Goal: Task Accomplishment & Management: Manage account settings

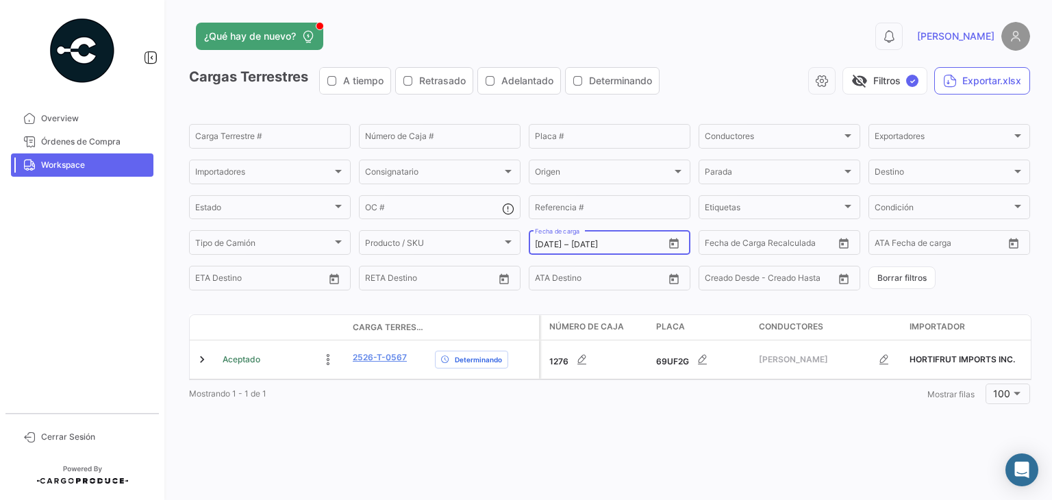
click at [673, 244] on icon "Open calendar" at bounding box center [674, 244] width 12 height 12
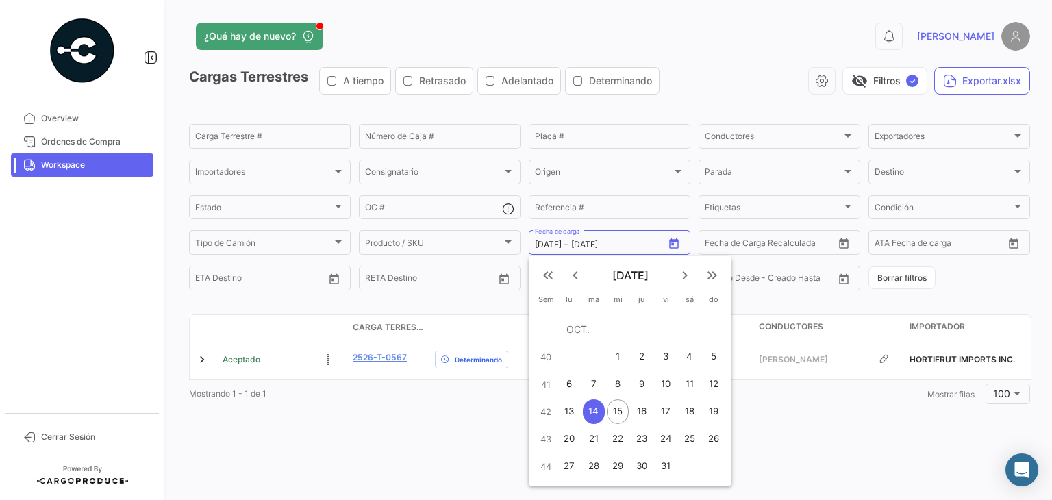
click at [627, 414] on div "15" at bounding box center [618, 411] width 22 height 25
type input "[DATE]"
click at [627, 414] on div "15" at bounding box center [618, 411] width 22 height 25
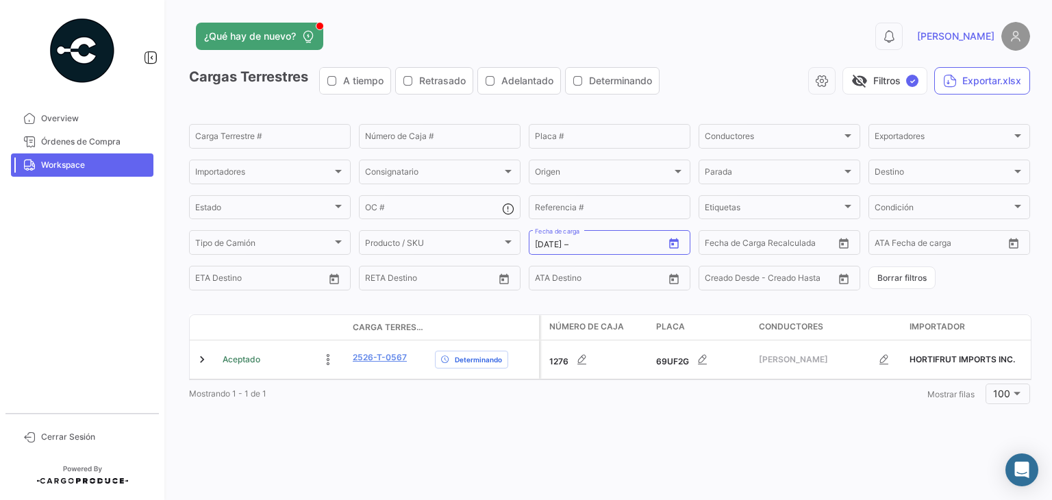
type input "[DATE]"
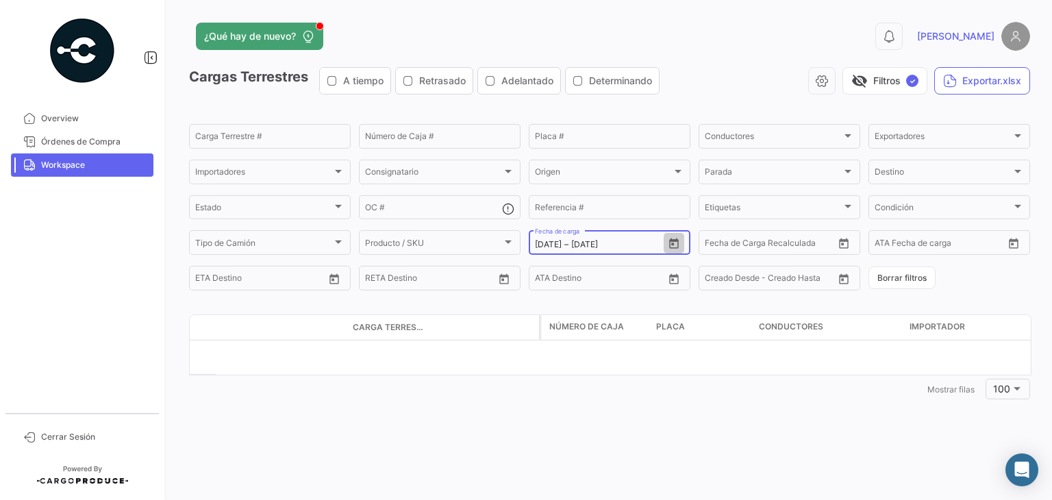
click at [668, 249] on icon "Open calendar" at bounding box center [674, 244] width 12 height 12
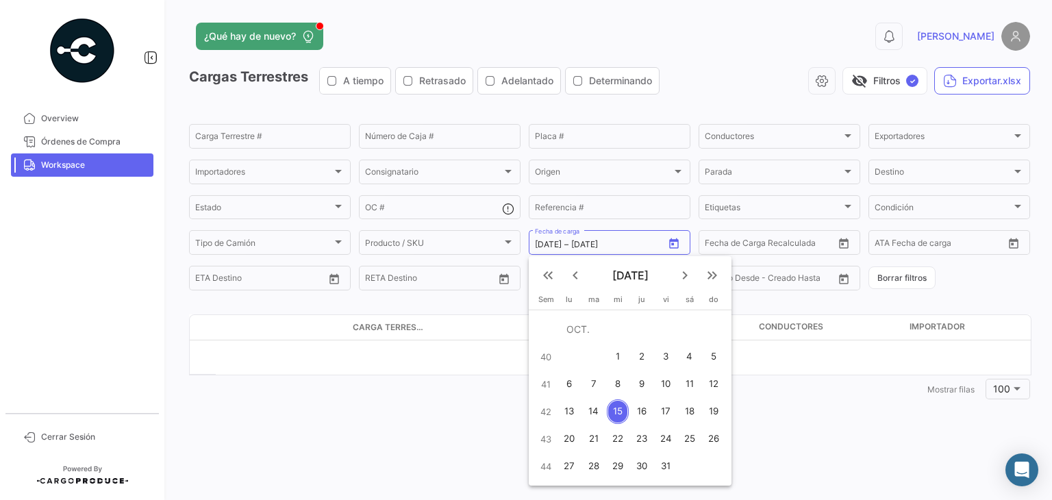
click at [637, 406] on div "16" at bounding box center [641, 411] width 21 height 25
type input "[DATE]"
click at [637, 406] on div "16" at bounding box center [641, 411] width 21 height 25
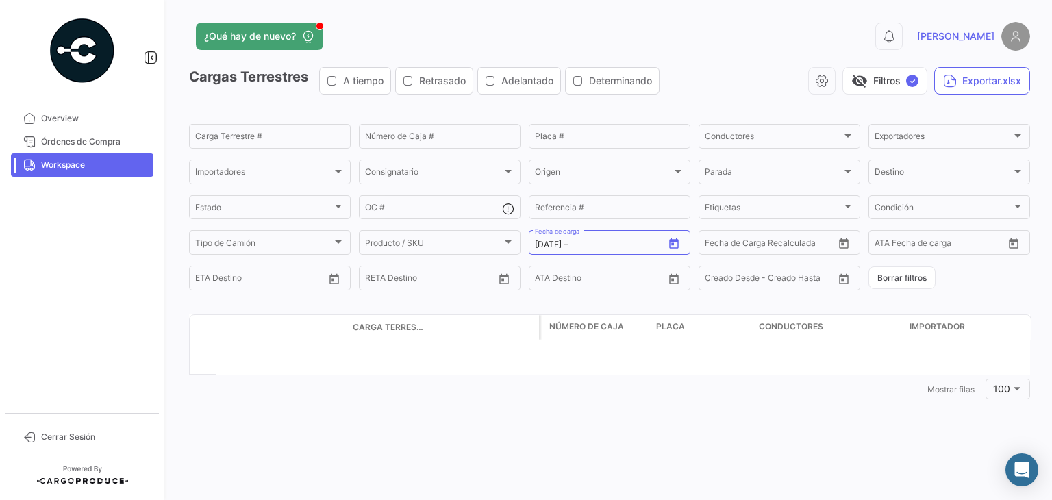
type input "[DATE]"
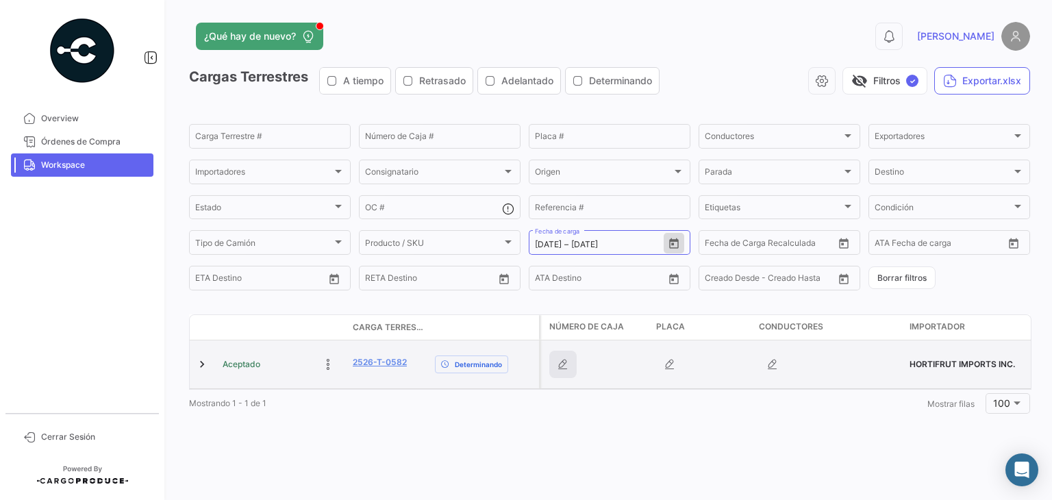
click at [559, 365] on icon "button" at bounding box center [563, 364] width 14 height 14
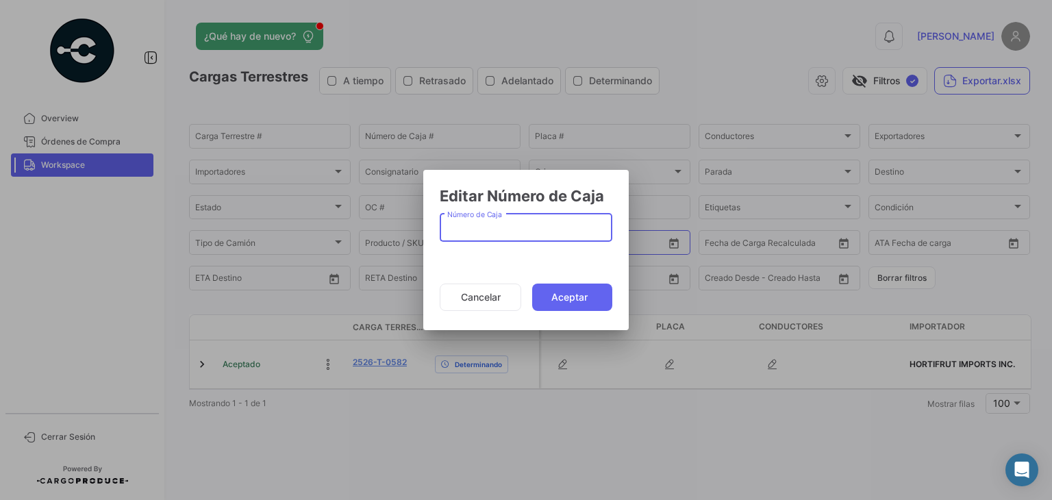
click at [475, 231] on input "Número de Caja" at bounding box center [526, 231] width 158 height 12
type input "1264"
click at [553, 293] on button "Aceptar" at bounding box center [572, 296] width 80 height 27
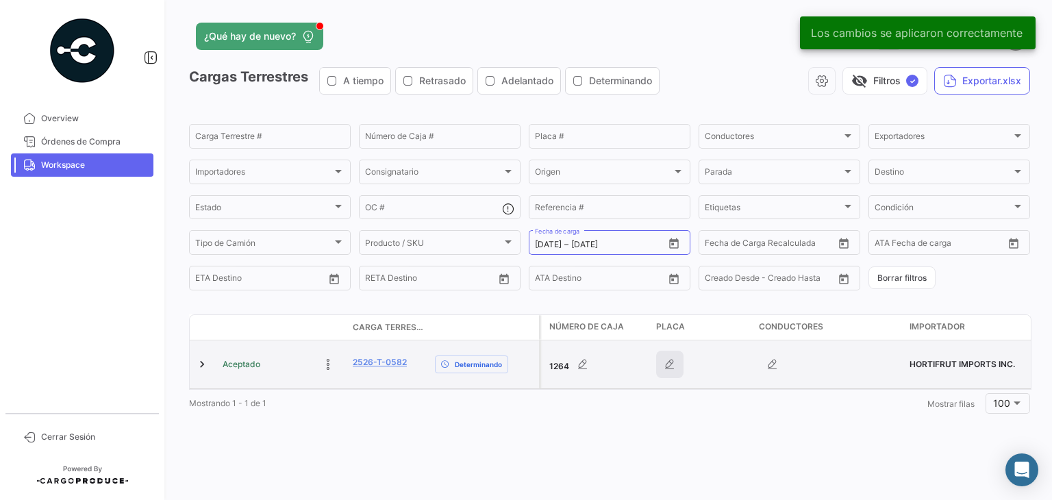
click at [667, 363] on icon "button" at bounding box center [670, 364] width 14 height 14
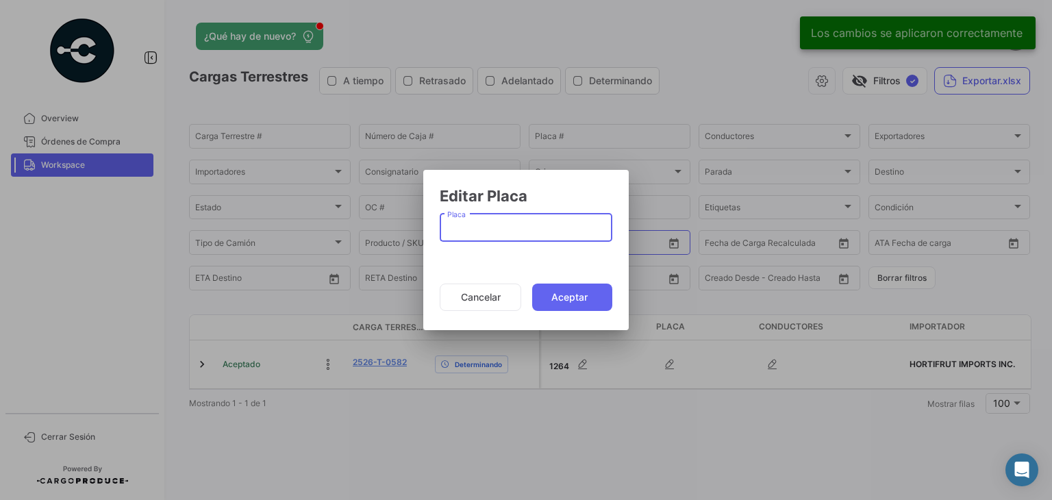
click at [481, 228] on input "Placa" at bounding box center [526, 231] width 158 height 12
paste input "5273041"
type input "5273041"
click at [576, 292] on button "Aceptar" at bounding box center [572, 296] width 80 height 27
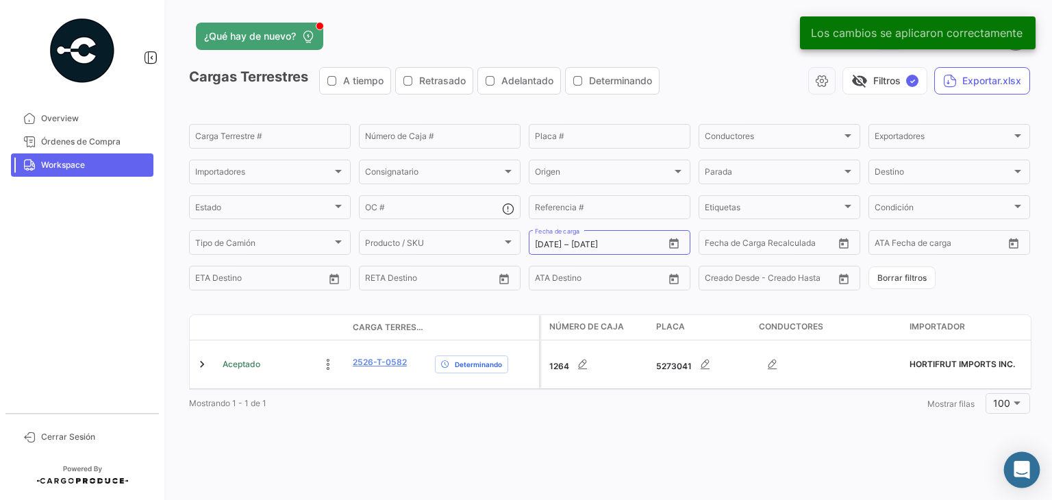
click at [1013, 461] on div "Abrir Intercom Messenger" at bounding box center [1022, 470] width 36 height 36
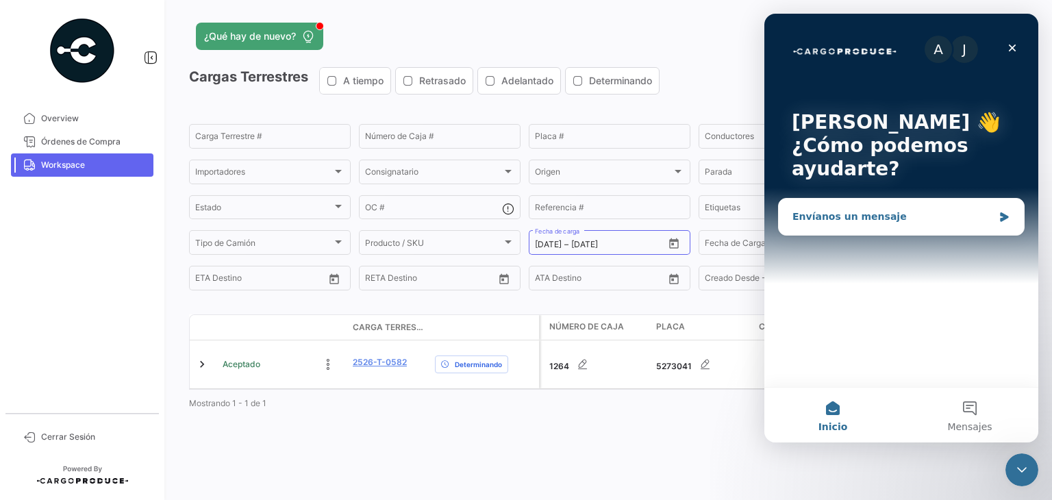
click at [1010, 210] on div "Envíanos un mensaje" at bounding box center [901, 217] width 245 height 36
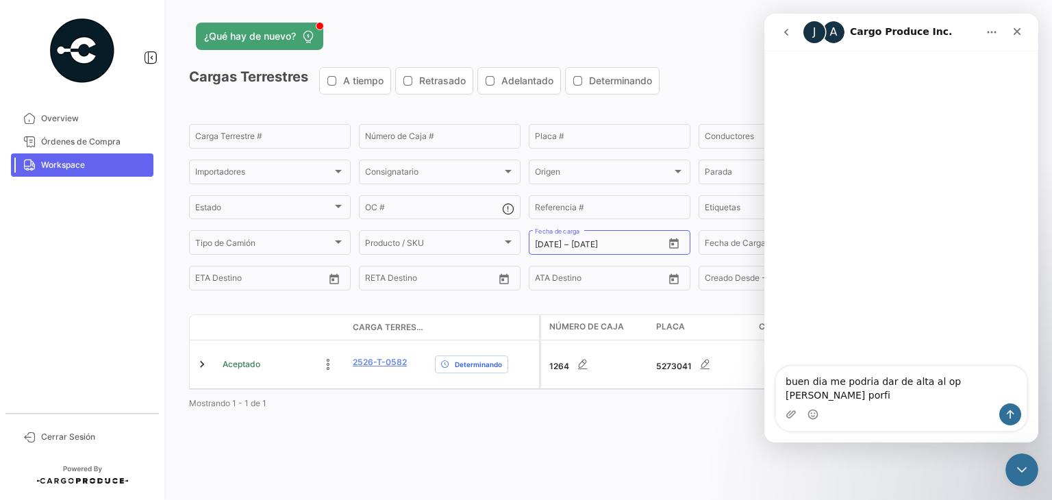
type textarea "buen dia me podria dar de alta al op [PERSON_NAME] porfis"
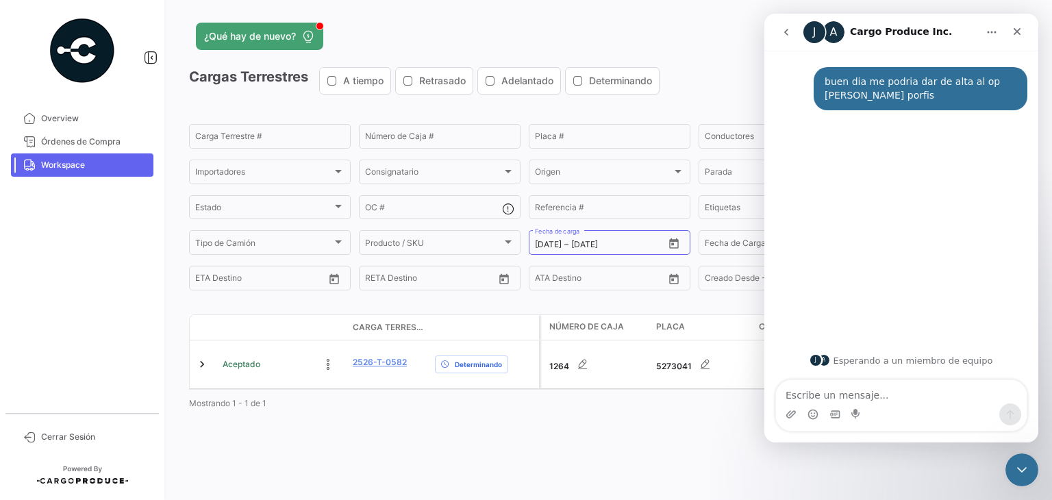
click at [644, 416] on div "Mostrando 1 - 1 de 1 1 Mostrar filas 100" at bounding box center [609, 403] width 841 height 25
click at [1013, 31] on icon "Cerrar" at bounding box center [1016, 31] width 11 height 11
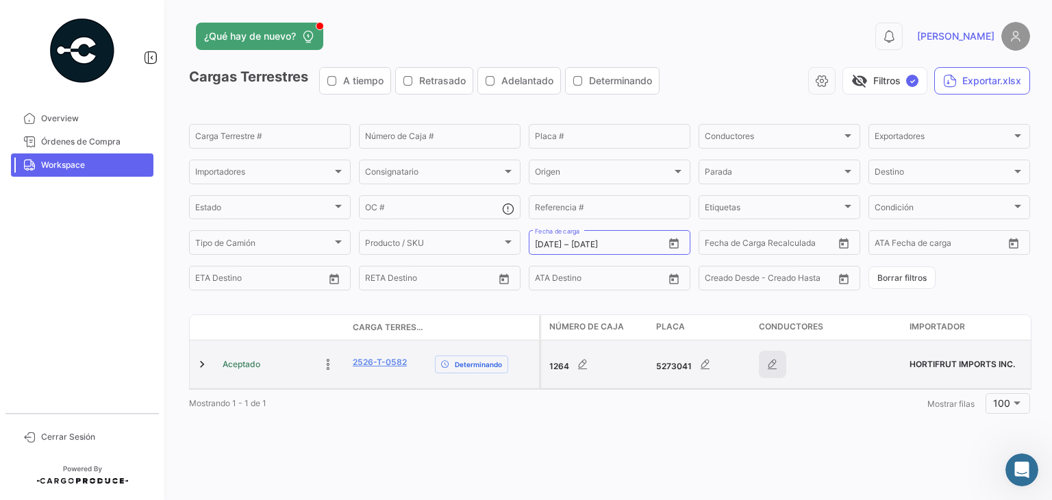
click at [778, 365] on icon "button" at bounding box center [773, 364] width 14 height 14
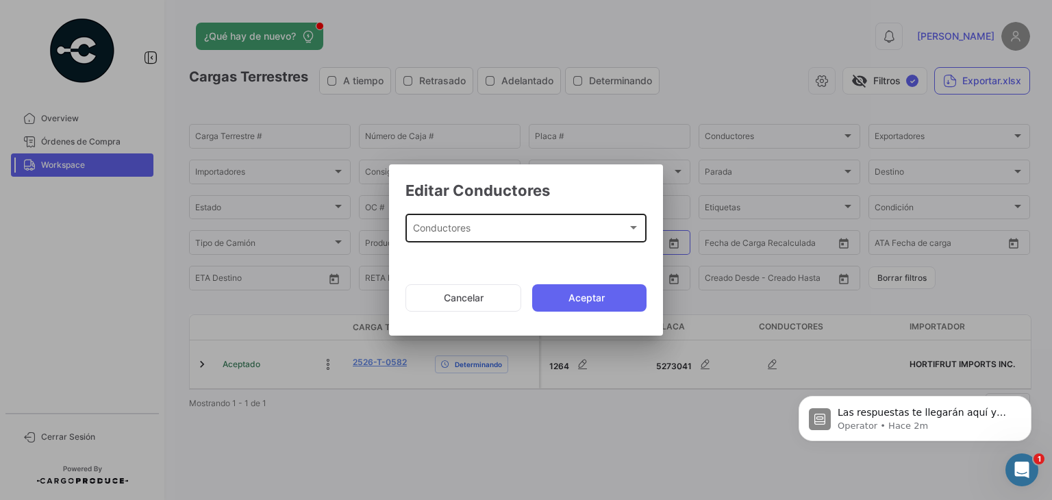
click at [486, 227] on div "Conductores" at bounding box center [520, 231] width 214 height 12
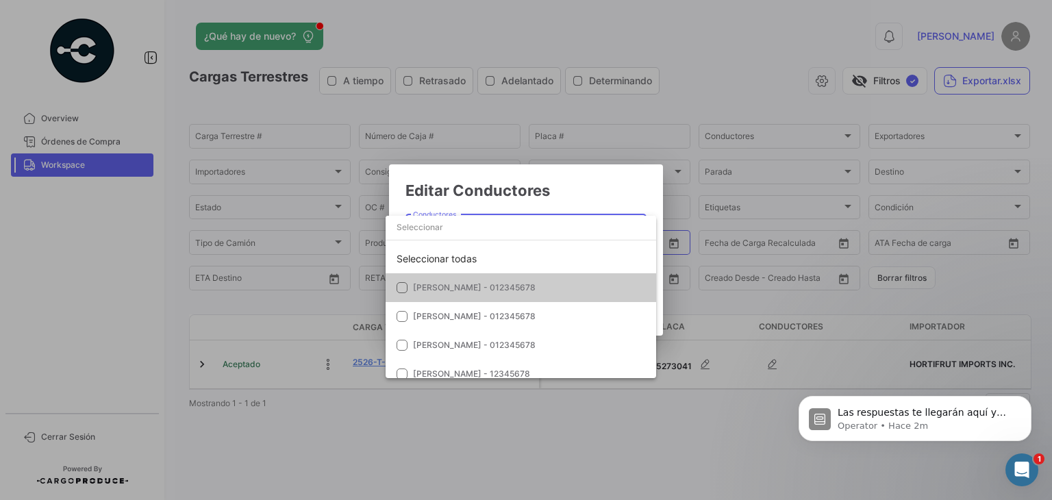
paste input "[PERSON_NAME]"
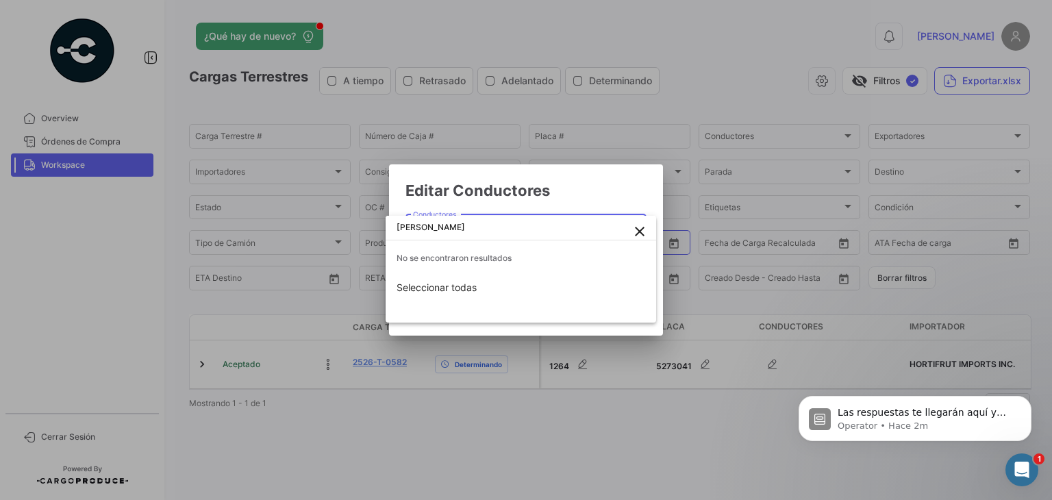
type input "[PERSON_NAME]"
click at [640, 229] on mat-icon "close" at bounding box center [639, 231] width 16 height 16
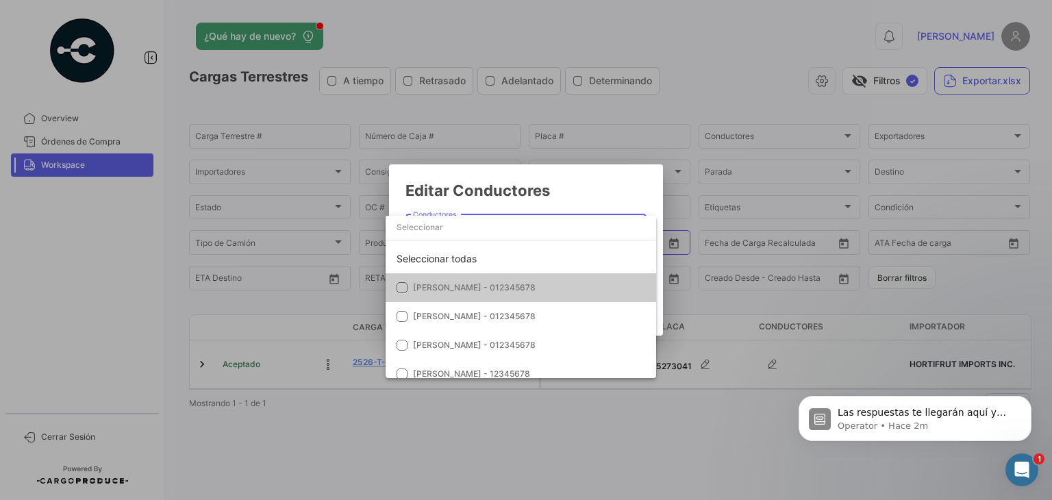
click at [573, 195] on div at bounding box center [526, 250] width 1052 height 500
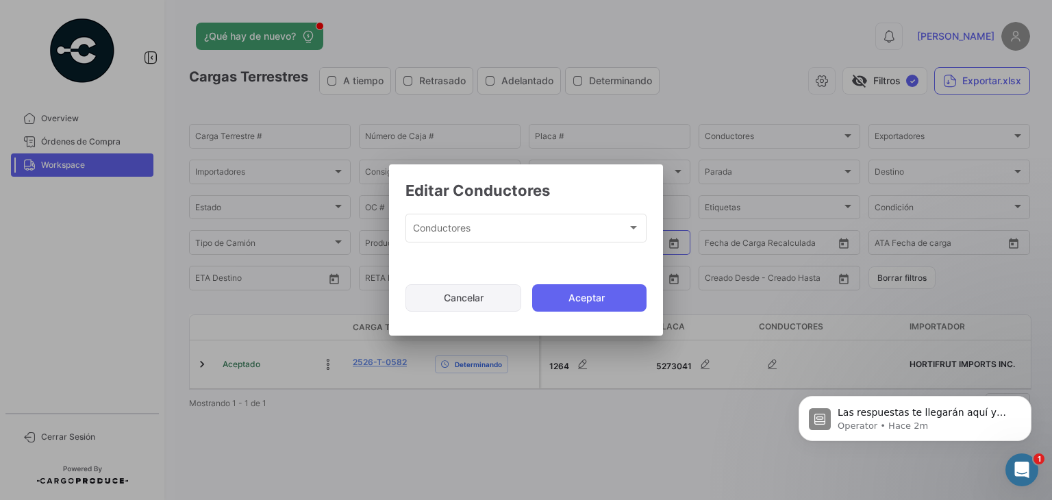
click at [469, 302] on button "Cancelar" at bounding box center [463, 297] width 116 height 27
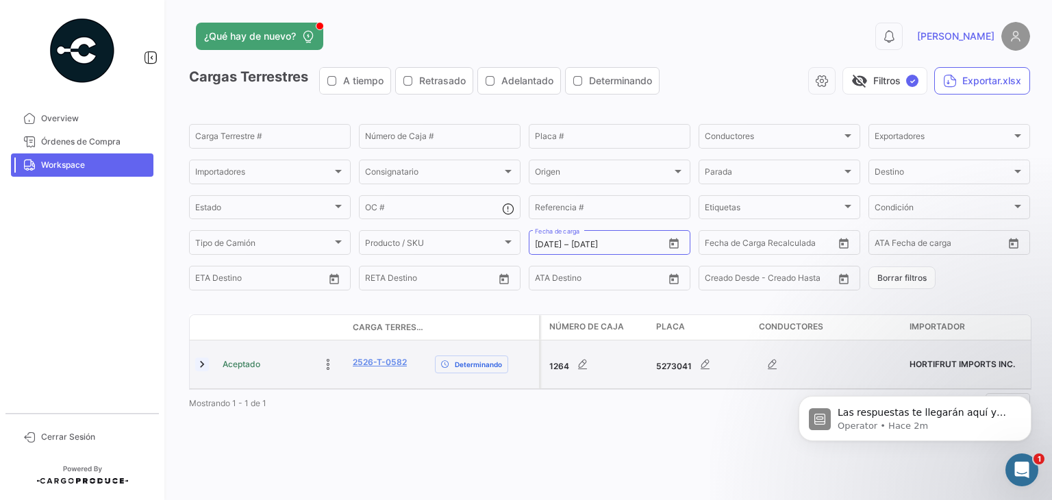
click at [200, 362] on link at bounding box center [202, 364] width 14 height 14
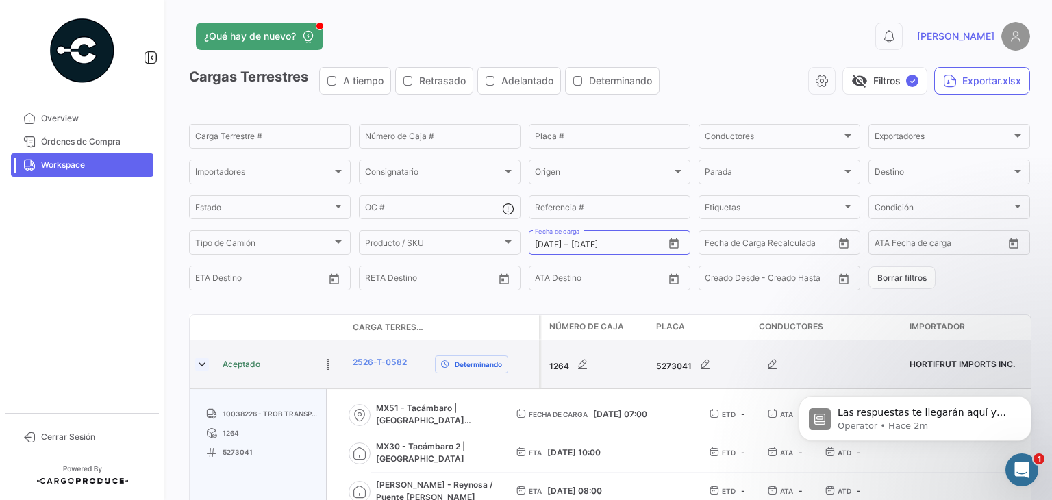
click at [200, 362] on link at bounding box center [202, 364] width 14 height 14
